Goal: Transaction & Acquisition: Register for event/course

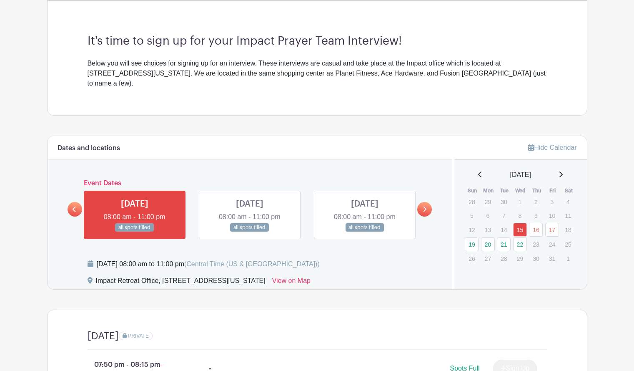
scroll to position [236, 0]
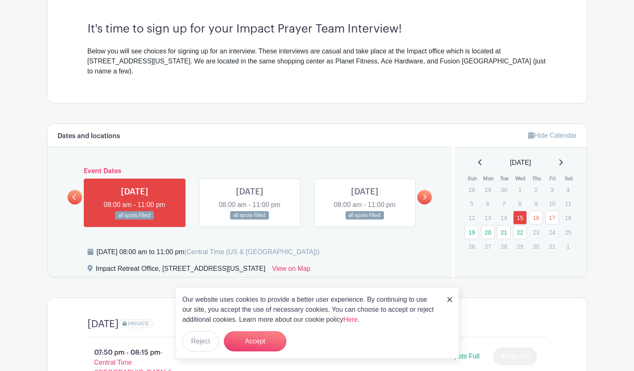
click at [449, 298] on img at bounding box center [449, 299] width 5 height 5
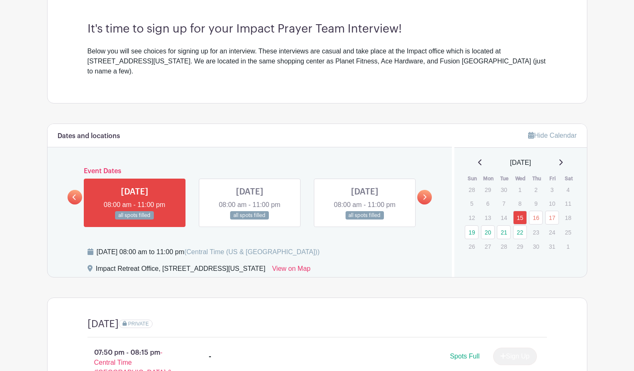
click at [425, 194] on icon at bounding box center [425, 196] width 3 height 5
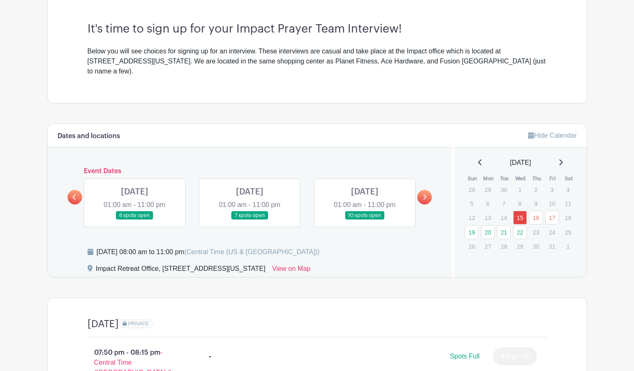
click at [77, 190] on link at bounding box center [75, 197] width 15 height 15
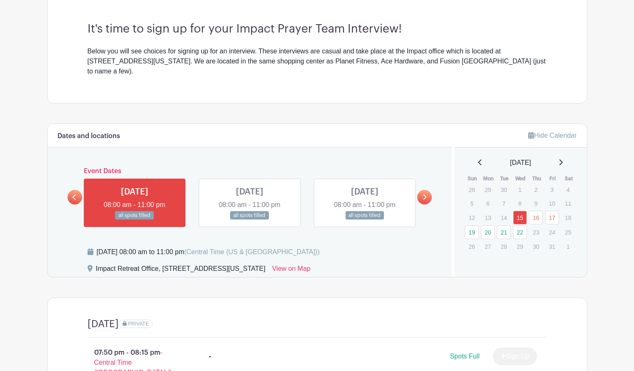
click at [77, 190] on link at bounding box center [75, 197] width 15 height 15
click at [424, 191] on link at bounding box center [424, 197] width 15 height 15
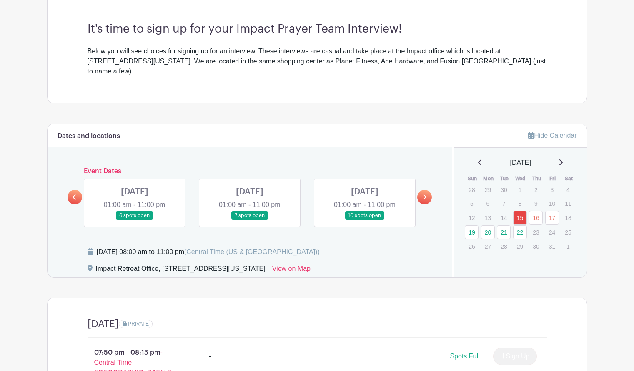
click at [424, 194] on icon at bounding box center [425, 197] width 4 height 6
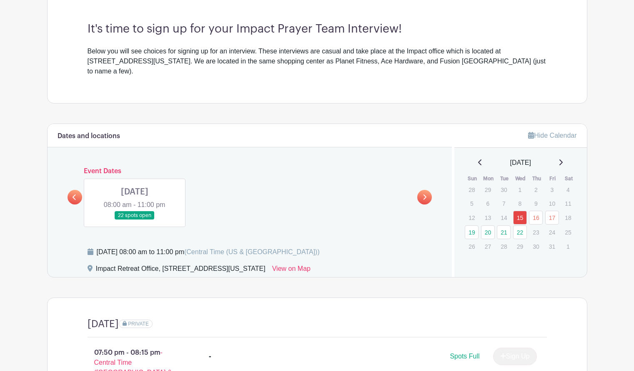
click at [78, 190] on link at bounding box center [75, 197] width 15 height 15
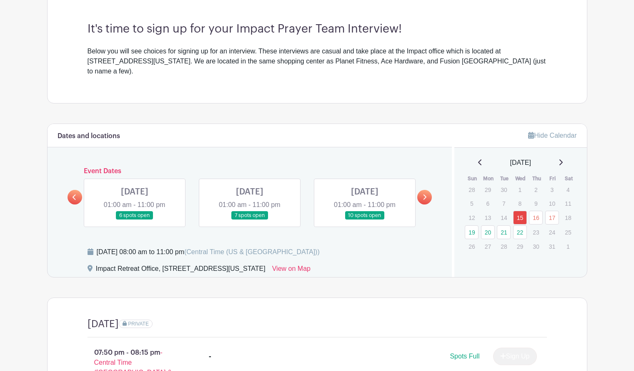
click at [365, 220] on link at bounding box center [365, 220] width 0 height 0
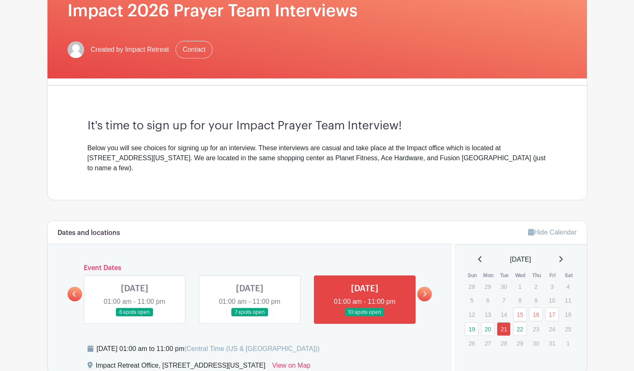
scroll to position [137, 0]
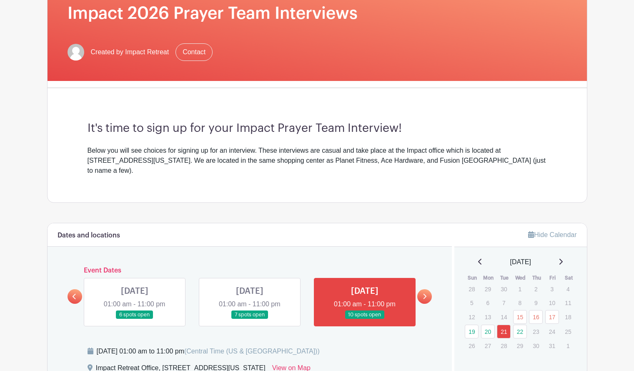
click at [250, 319] on link at bounding box center [250, 319] width 0 height 0
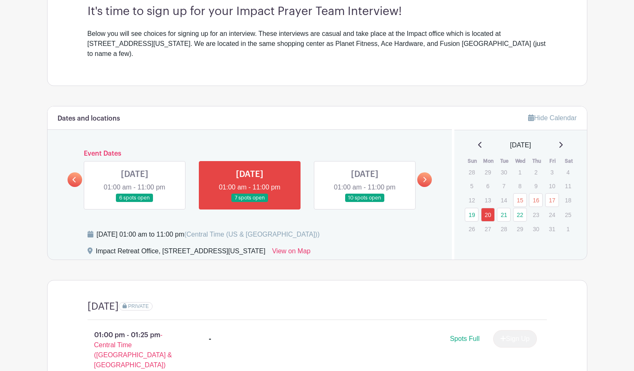
scroll to position [254, 0]
click at [71, 172] on link at bounding box center [75, 179] width 15 height 15
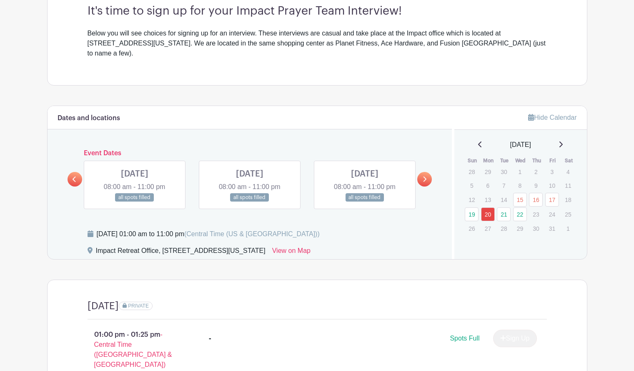
click at [75, 176] on icon at bounding box center [74, 178] width 3 height 5
click at [77, 173] on link at bounding box center [75, 179] width 15 height 15
click at [423, 174] on link at bounding box center [424, 179] width 15 height 15
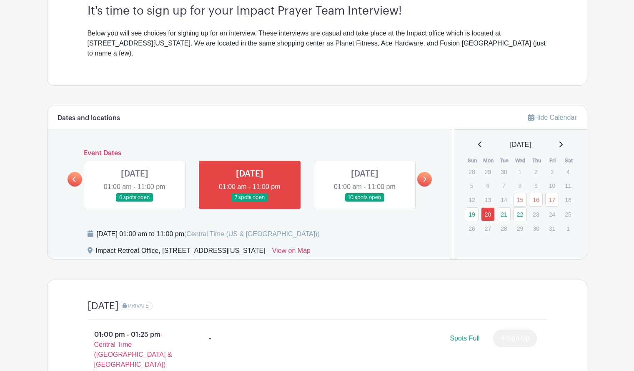
click at [135, 202] on link at bounding box center [135, 202] width 0 height 0
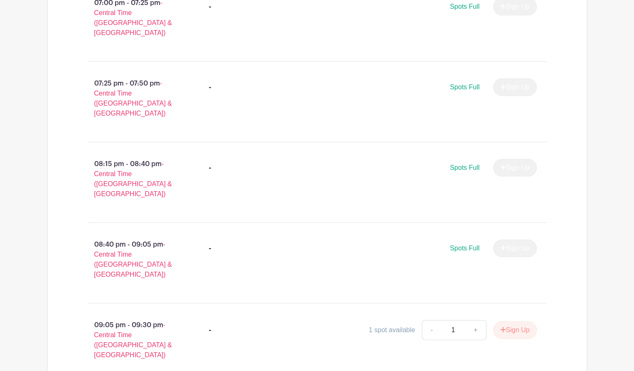
scroll to position [1390, 0]
click at [518, 322] on button "Sign Up" at bounding box center [515, 331] width 44 height 18
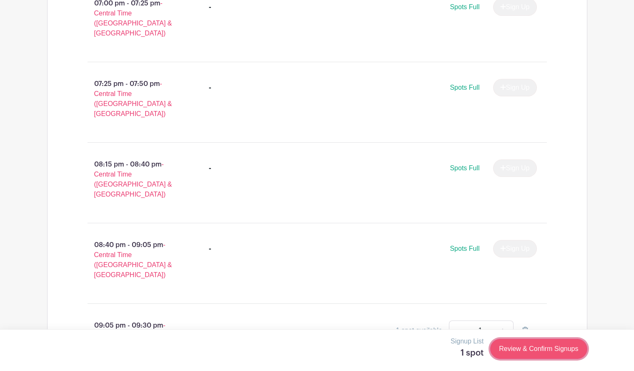
click at [535, 351] on link "Review & Confirm Signups" at bounding box center [538, 349] width 97 height 20
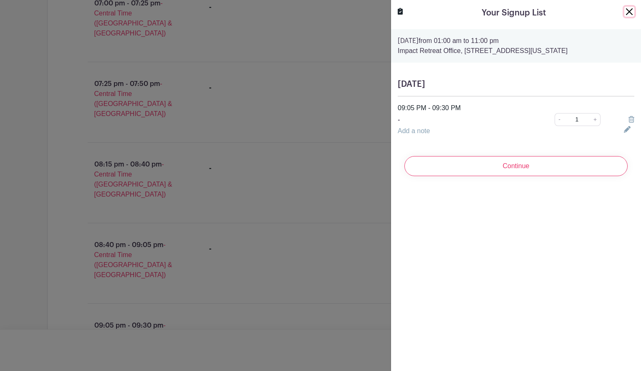
click at [624, 14] on button "Close" at bounding box center [629, 12] width 10 height 10
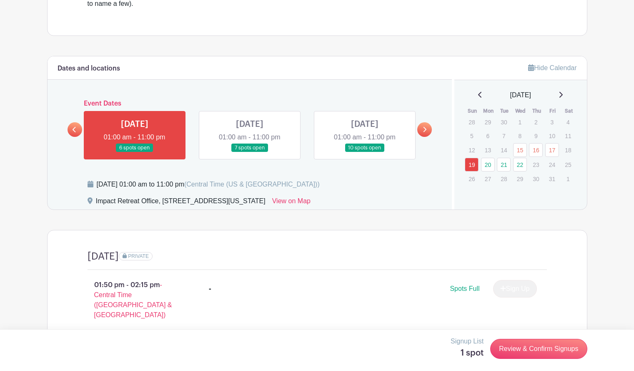
scroll to position [304, 0]
click at [78, 123] on link at bounding box center [75, 130] width 15 height 15
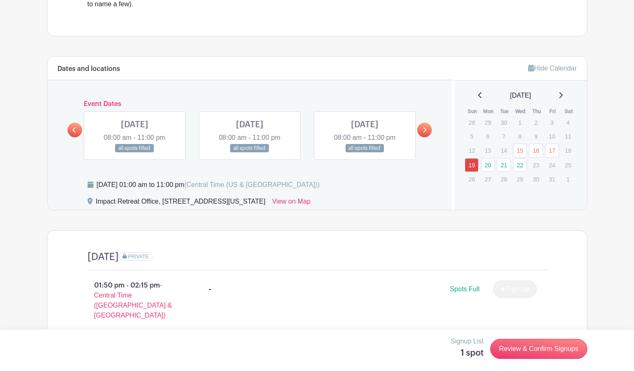
click at [78, 123] on link at bounding box center [75, 130] width 15 height 15
click at [423, 127] on icon at bounding box center [425, 130] width 4 height 6
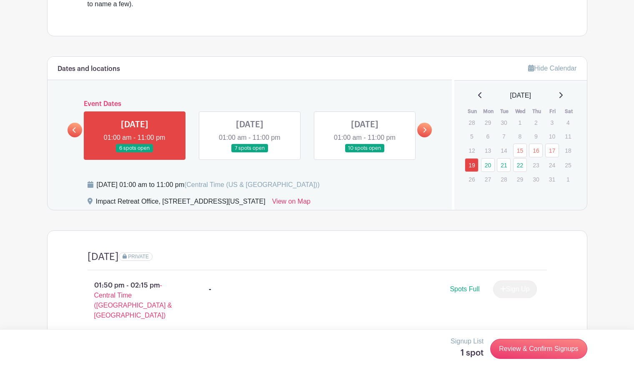
click at [423, 127] on icon at bounding box center [425, 130] width 4 height 6
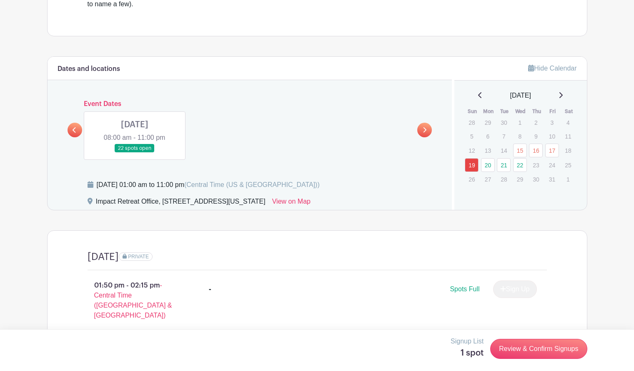
click at [75, 127] on icon at bounding box center [75, 130] width 4 height 6
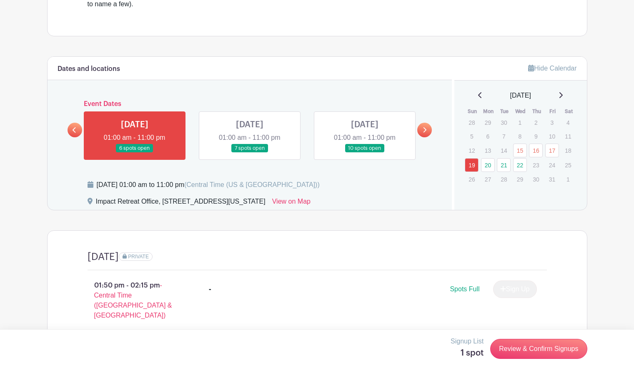
click at [135, 153] on link at bounding box center [135, 153] width 0 height 0
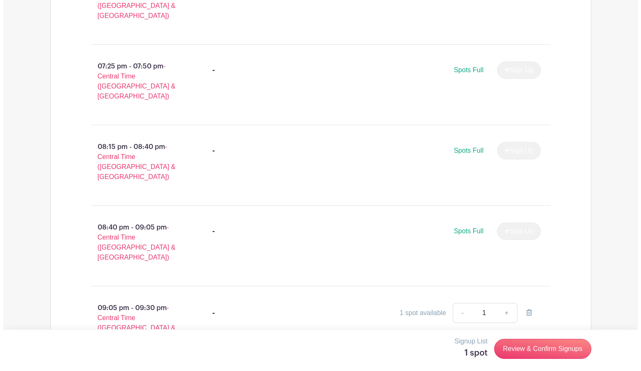
scroll to position [1408, 0]
click at [524, 348] on link "Review & Confirm Signups" at bounding box center [538, 349] width 97 height 20
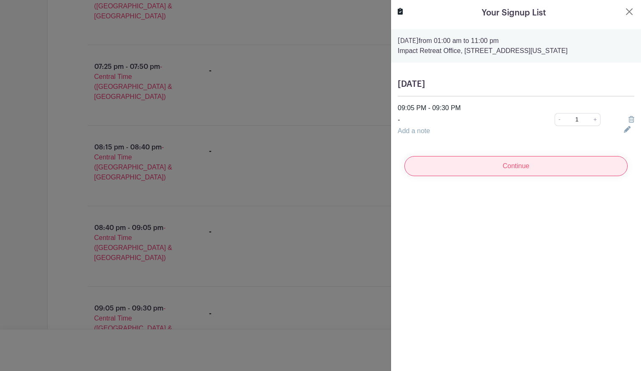
click at [518, 168] on input "Continue" at bounding box center [515, 166] width 223 height 20
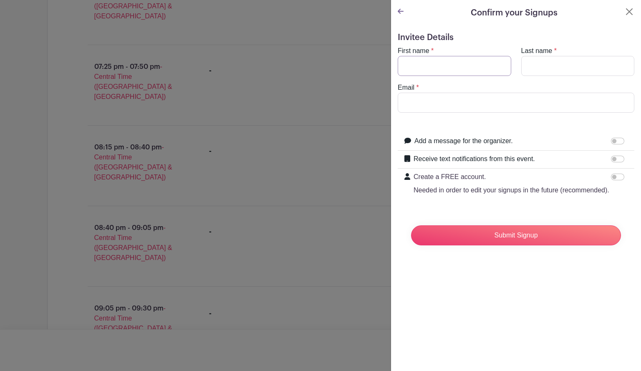
click at [452, 66] on input "First name" at bounding box center [453, 66] width 113 height 20
type input "[PERSON_NAME]"
click at [542, 60] on input "Last name" at bounding box center [577, 66] width 113 height 20
type input "[PERSON_NAME]"
click at [506, 101] on input "Email" at bounding box center [515, 103] width 236 height 20
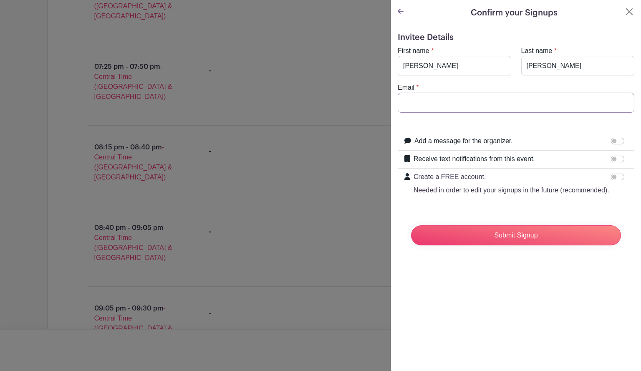
type input "[EMAIL_ADDRESS][DOMAIN_NAME]"
click at [483, 245] on input "Submit Signup" at bounding box center [516, 235] width 210 height 20
